Goal: Find specific page/section: Find specific page/section

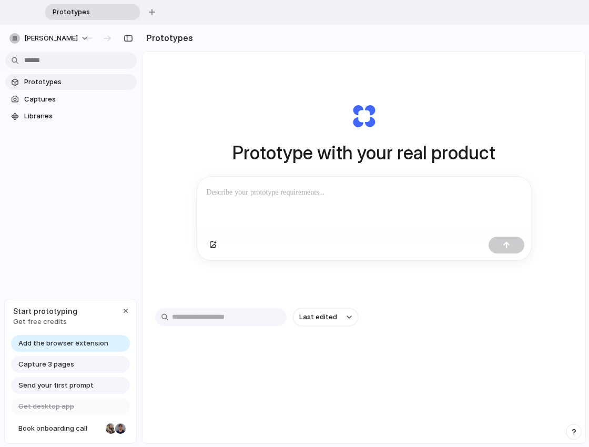
click at [338, 202] on div at bounding box center [364, 205] width 334 height 56
click at [246, 208] on div at bounding box center [364, 205] width 334 height 56
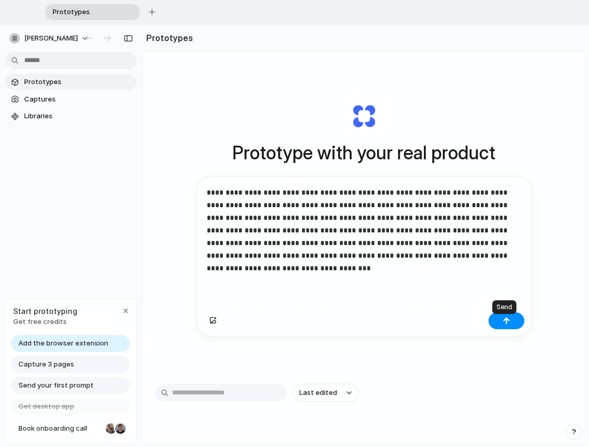
click at [506, 325] on div "button" at bounding box center [506, 320] width 7 height 7
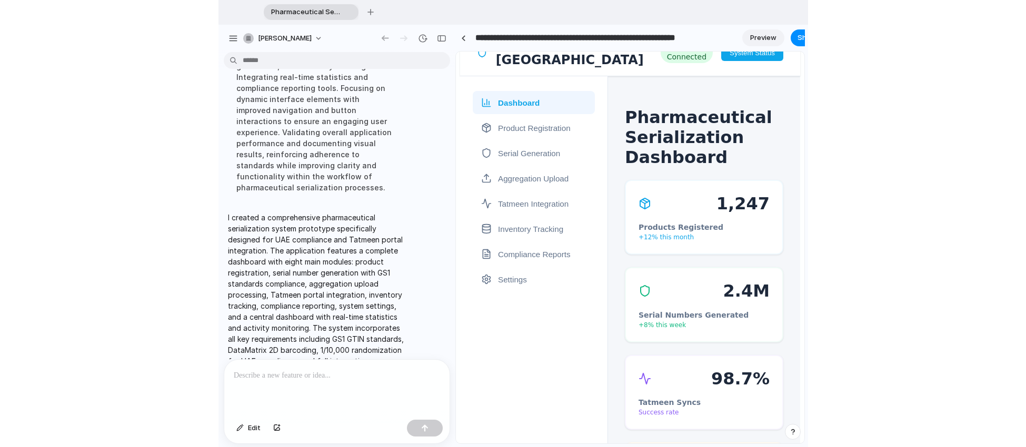
scroll to position [12, 0]
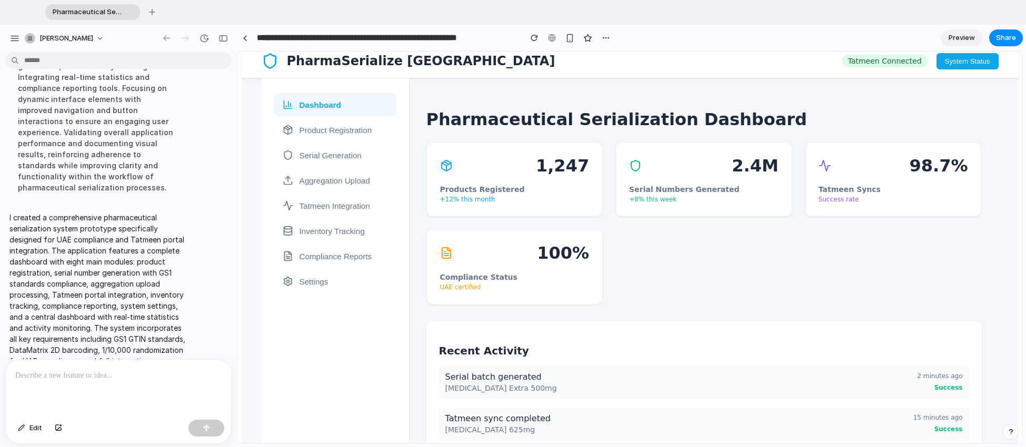
click at [327, 129] on button "Product Registration" at bounding box center [335, 129] width 122 height 23
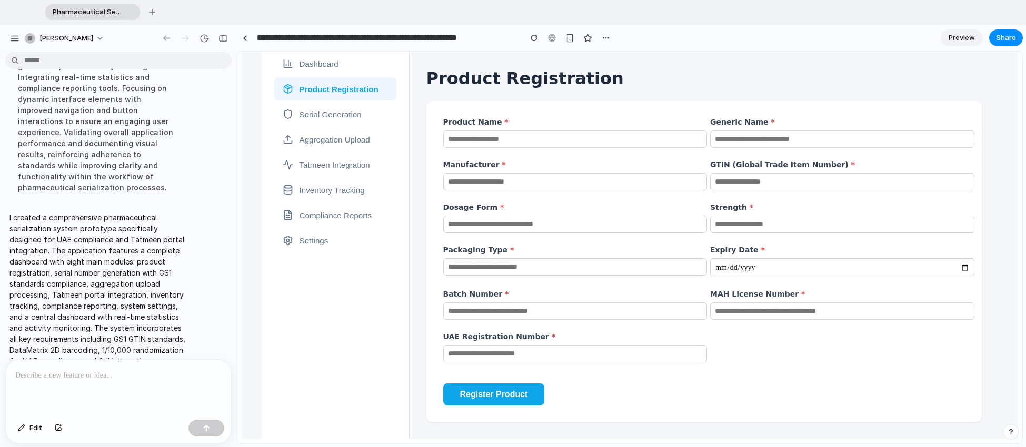
scroll to position [67, 0]
click at [314, 103] on button "Serial Generation" at bounding box center [335, 114] width 122 height 23
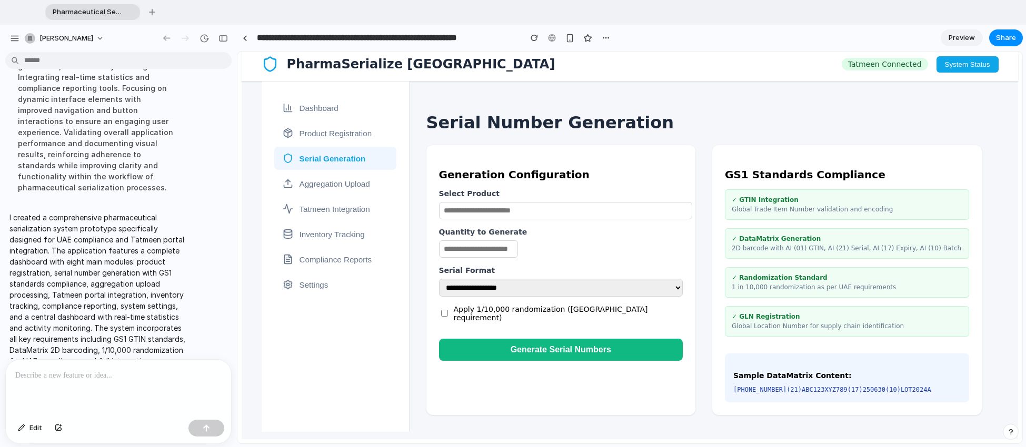
scroll to position [16, 0]
click at [315, 174] on button "Aggregation Upload" at bounding box center [335, 183] width 122 height 23
